Goal: Task Accomplishment & Management: Use online tool/utility

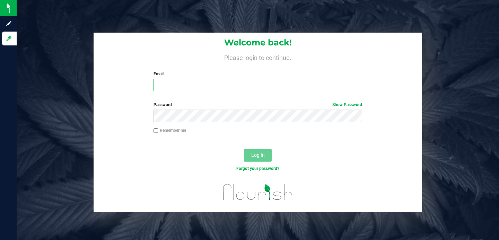
type input "[EMAIL_ADDRESS][DOMAIN_NAME]"
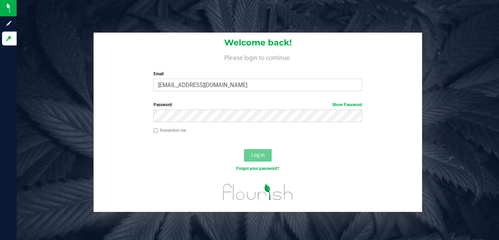
click at [231, 137] on div "Remember me" at bounding box center [258, 133] width 328 height 13
click at [247, 155] on button "Log In" at bounding box center [258, 155] width 28 height 12
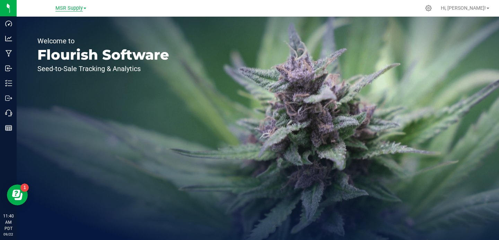
click at [71, 11] on span "MSR Supply" at bounding box center [68, 8] width 27 height 6
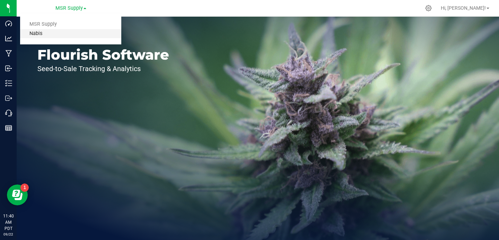
click at [67, 30] on link "Nabis" at bounding box center [70, 33] width 101 height 9
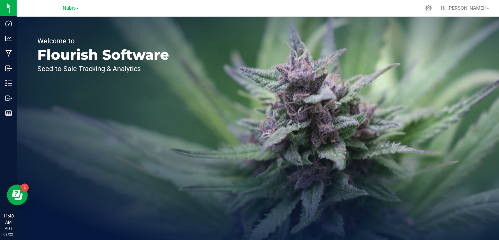
click at [35, 97] on div "Welcome to Flourish Software Seed-to-Sale Tracking & Analytics" at bounding box center [103, 128] width 173 height 223
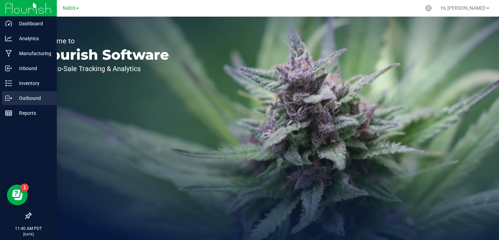
click at [10, 98] on line at bounding box center [10, 98] width 4 height 0
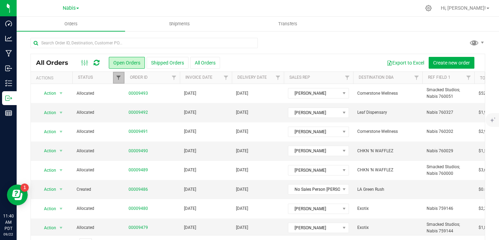
click at [118, 80] on span "Filter" at bounding box center [119, 78] width 6 height 6
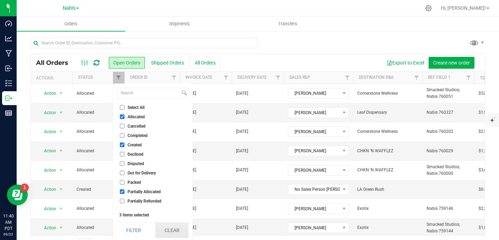
click at [174, 235] on button "Clear" at bounding box center [171, 229] width 33 height 15
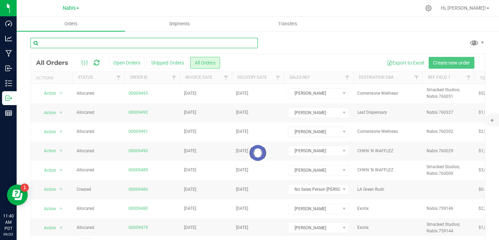
click at [195, 43] on input "text" at bounding box center [143, 43] width 227 height 10
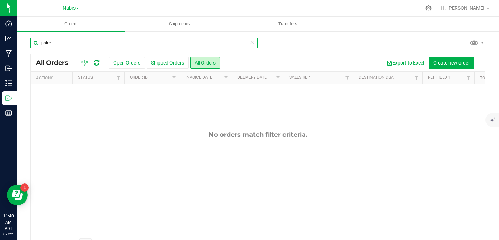
type input "phire"
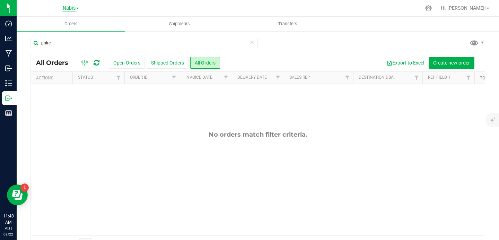
click at [69, 10] on span "Nabis" at bounding box center [69, 8] width 13 height 6
click at [71, 24] on link "MSR Supply" at bounding box center [70, 24] width 101 height 9
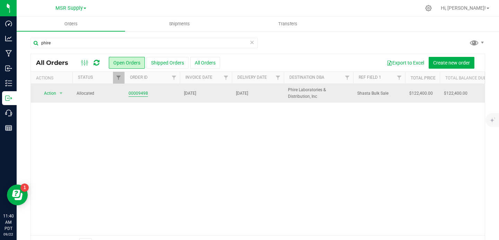
click at [138, 93] on link "00009498" at bounding box center [138, 93] width 19 height 7
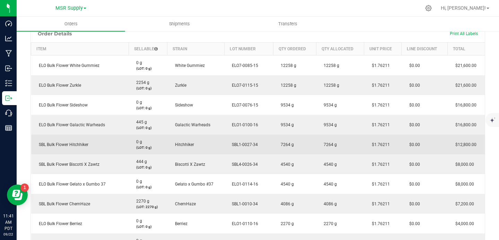
scroll to position [190, 0]
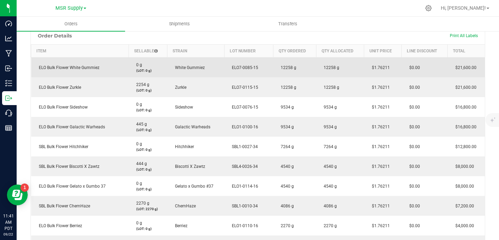
click at [376, 69] on span "$1.76211" at bounding box center [378, 67] width 21 height 5
copy span "1.76211"
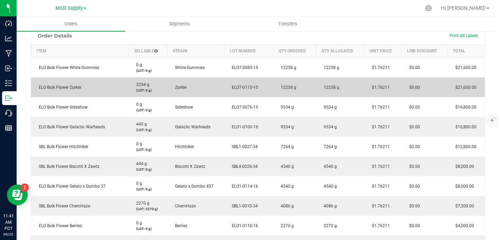
scroll to position [346, 0]
